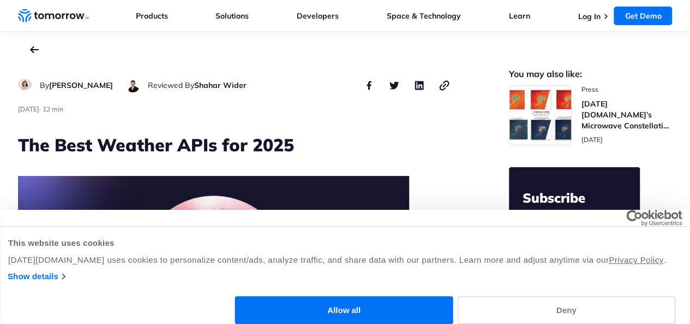
click at [606, 299] on button "Deny" at bounding box center [566, 310] width 218 height 28
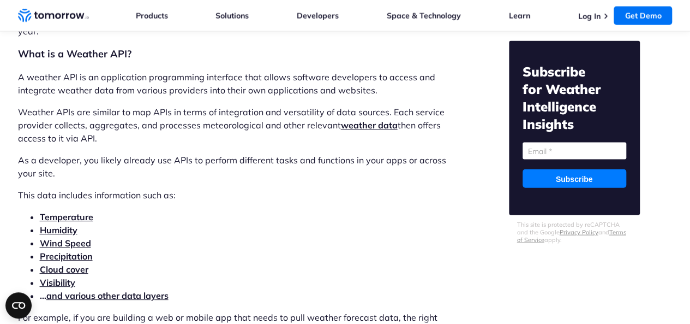
scroll to position [1128, 0]
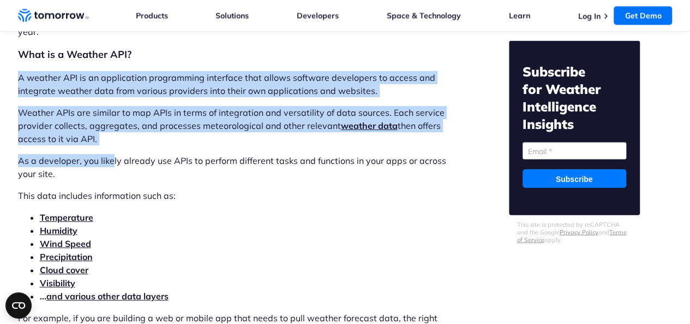
drag, startPoint x: 20, startPoint y: 79, endPoint x: 128, endPoint y: 169, distance: 141.1
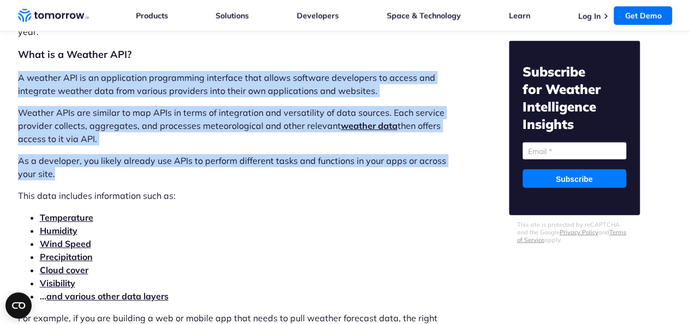
click at [128, 169] on p "As a developer, you likely already use APIs to perform different tasks and func…" at bounding box center [234, 167] width 433 height 26
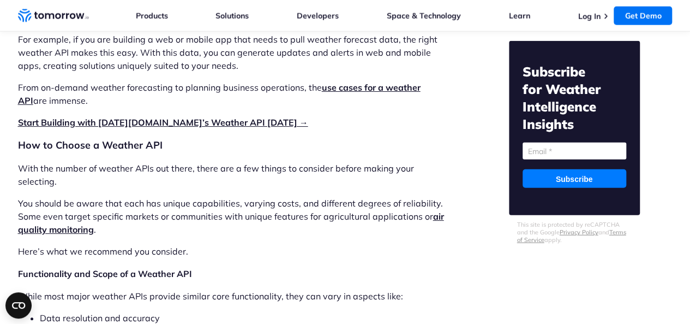
scroll to position [1409, 0]
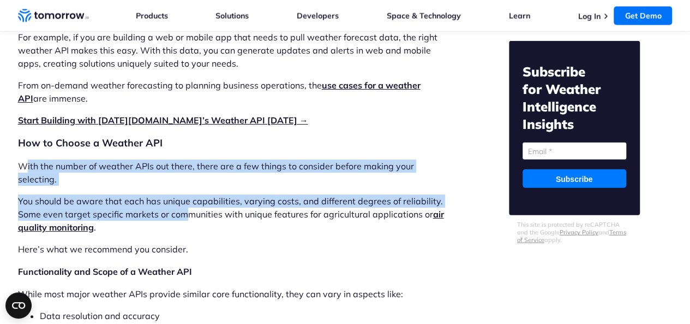
drag, startPoint x: 23, startPoint y: 165, endPoint x: 188, endPoint y: 203, distance: 169.0
click at [188, 203] on p "You should be aware that each has unique capabilities, varying costs, and diffe…" at bounding box center [234, 213] width 433 height 39
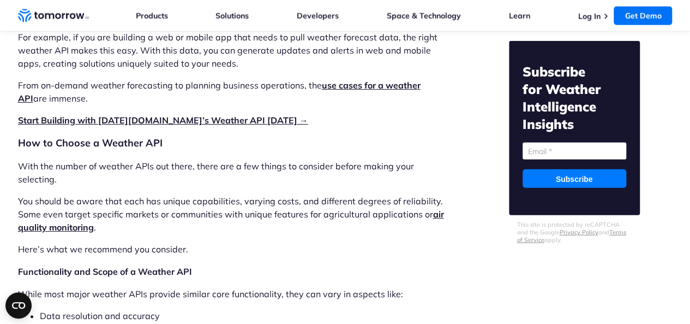
scroll to position [1512, 0]
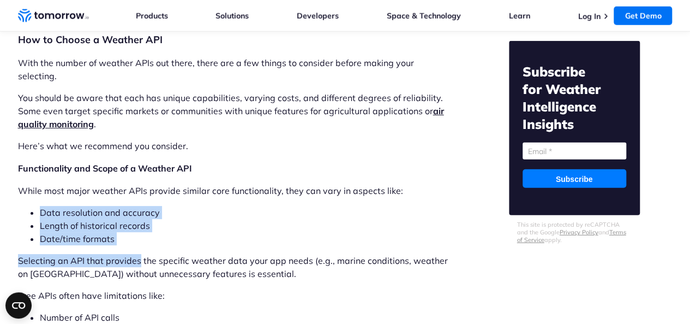
drag, startPoint x: 38, startPoint y: 198, endPoint x: 140, endPoint y: 239, distance: 110.0
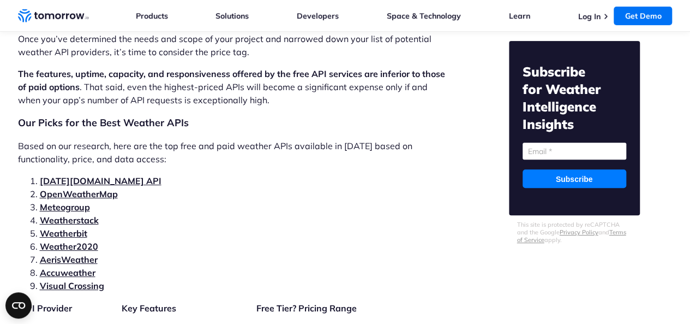
scroll to position [2244, 0]
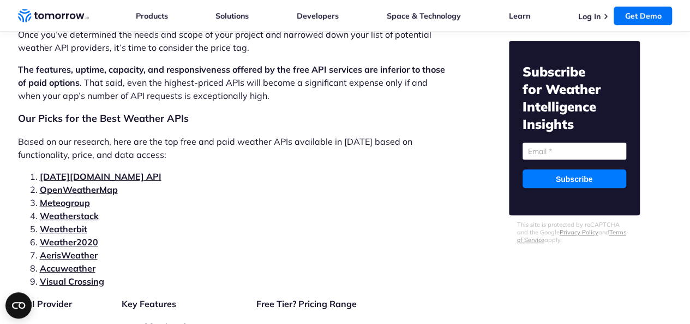
click at [22, 112] on h2 "Our Picks for the Best Weather APIs" at bounding box center [234, 118] width 433 height 15
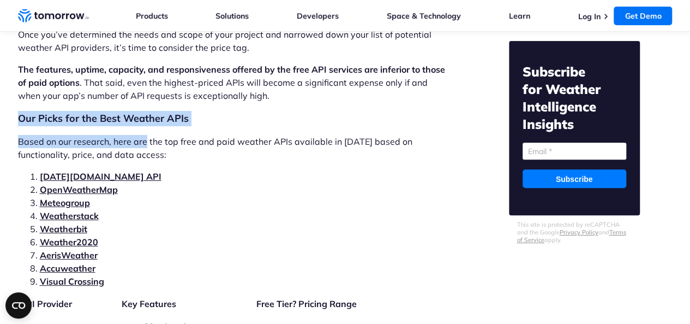
drag, startPoint x: 22, startPoint y: 112, endPoint x: 139, endPoint y: 132, distance: 117.9
click at [139, 135] on p "Based on our research, here are the top free and paid weather APIs available in…" at bounding box center [234, 148] width 433 height 26
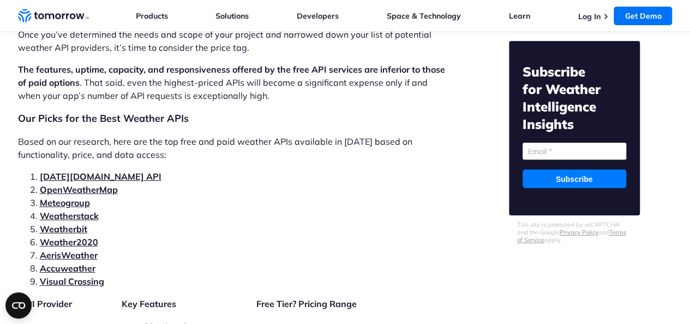
scroll to position [2255, 0]
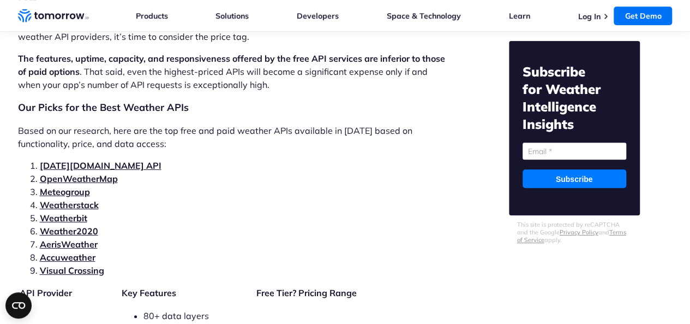
click at [96, 160] on link "[DATE][DOMAIN_NAME] API" at bounding box center [101, 165] width 122 height 11
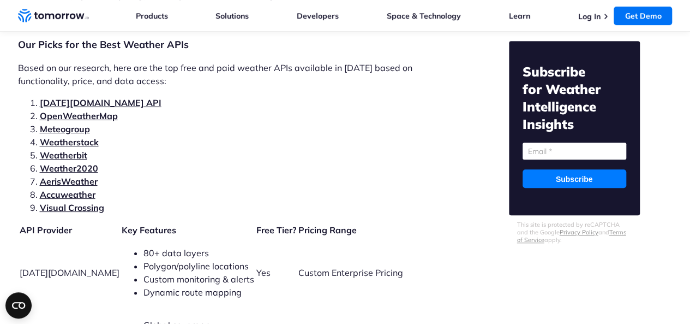
scroll to position [2372, 0]
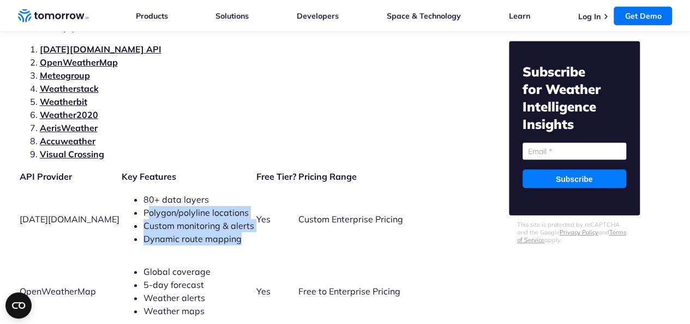
drag, startPoint x: 121, startPoint y: 199, endPoint x: 213, endPoint y: 220, distance: 94.7
click at [213, 220] on ul "80+ data layers Polygon/polyline locations Custom monitoring & alerts Dynamic r…" at bounding box center [188, 219] width 133 height 52
click at [213, 233] on span "Dynamic route mapping" at bounding box center [193, 238] width 98 height 11
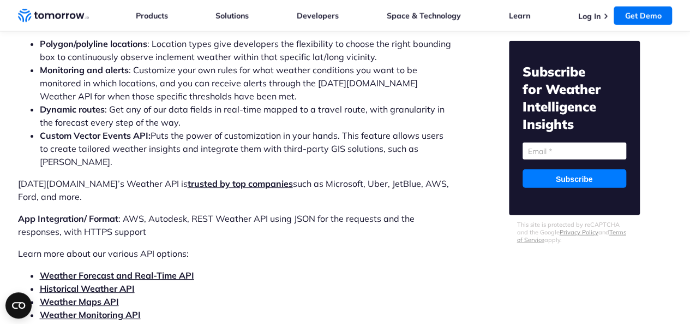
scroll to position [3542, 0]
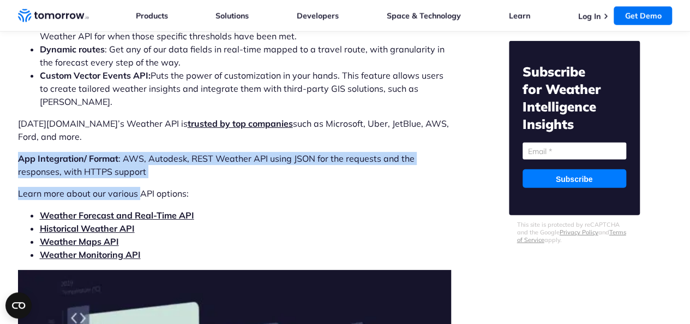
drag, startPoint x: 20, startPoint y: 123, endPoint x: 139, endPoint y: 144, distance: 121.2
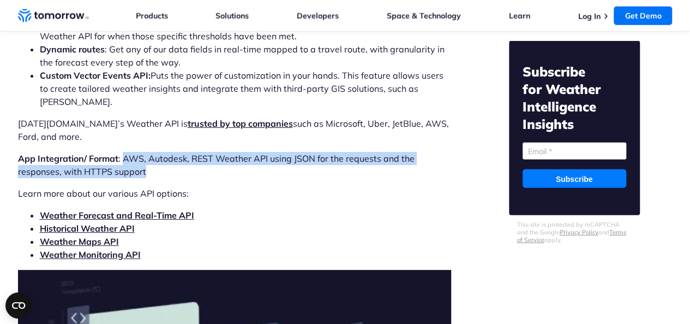
drag, startPoint x: 122, startPoint y: 123, endPoint x: 150, endPoint y: 132, distance: 28.7
click at [150, 152] on p "App Integration/ Format : AWS, Autodesk, REST Weather API using JSON for the re…" at bounding box center [234, 165] width 433 height 26
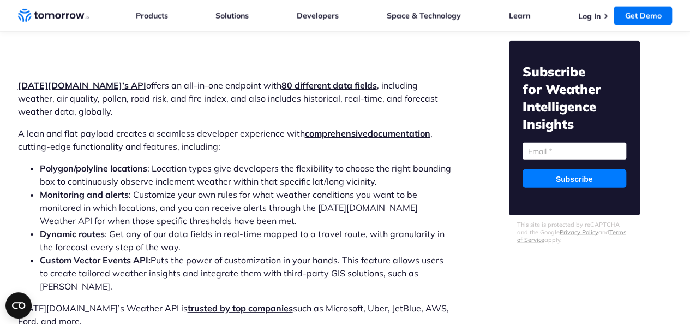
scroll to position [3357, 0]
click at [59, 80] on strong "[DATE][DOMAIN_NAME]’s API" at bounding box center [82, 85] width 128 height 11
